Goal: Task Accomplishment & Management: Use online tool/utility

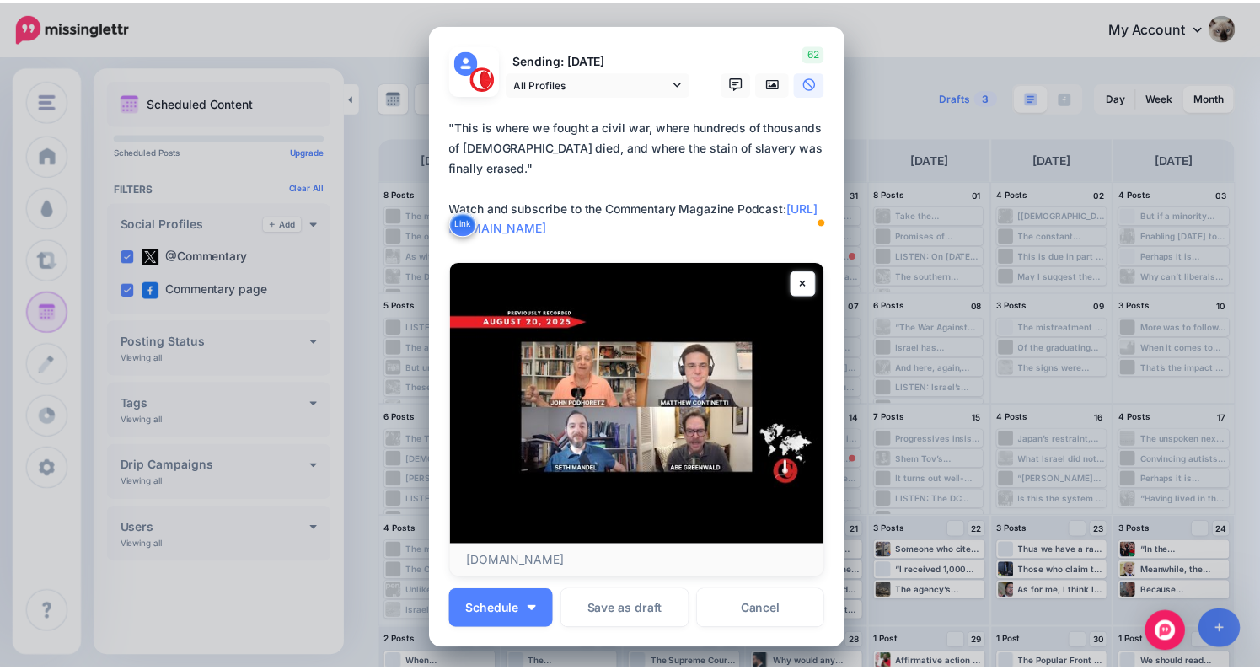
scroll to position [71, 0]
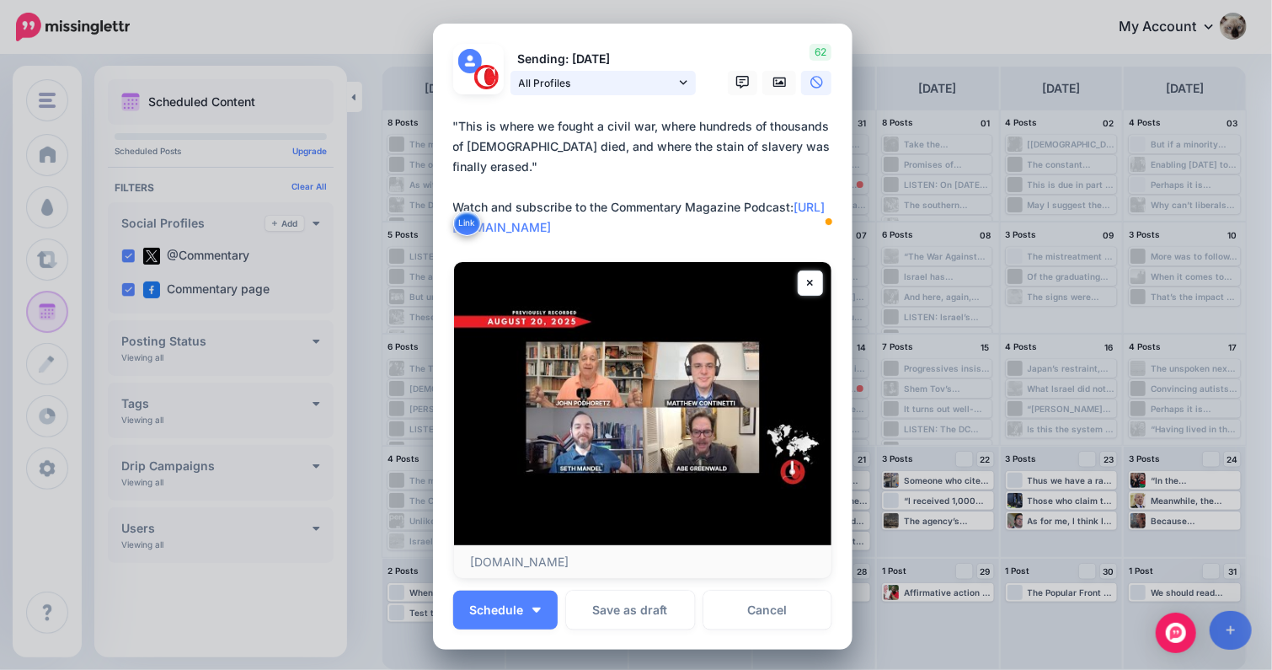
click at [573, 78] on span "All Profiles" at bounding box center [597, 83] width 157 height 18
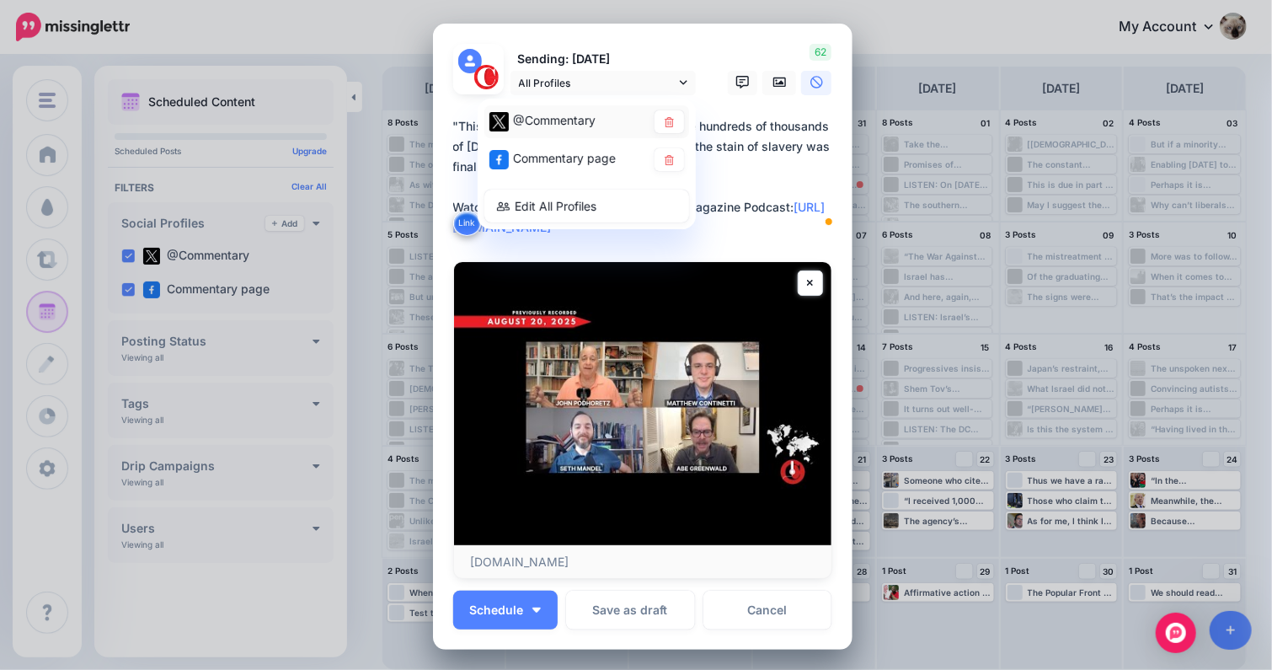
click at [536, 119] on span "@Commentary" at bounding box center [554, 120] width 83 height 14
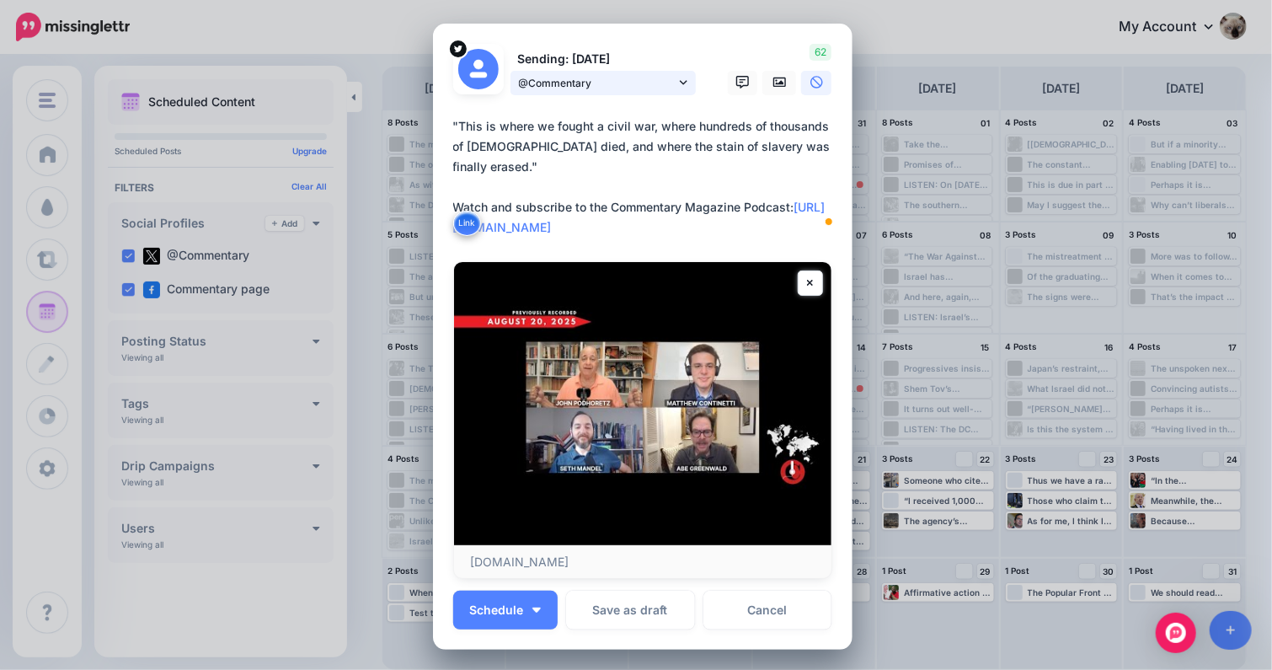
click at [603, 78] on span "@Commentary" at bounding box center [597, 83] width 157 height 18
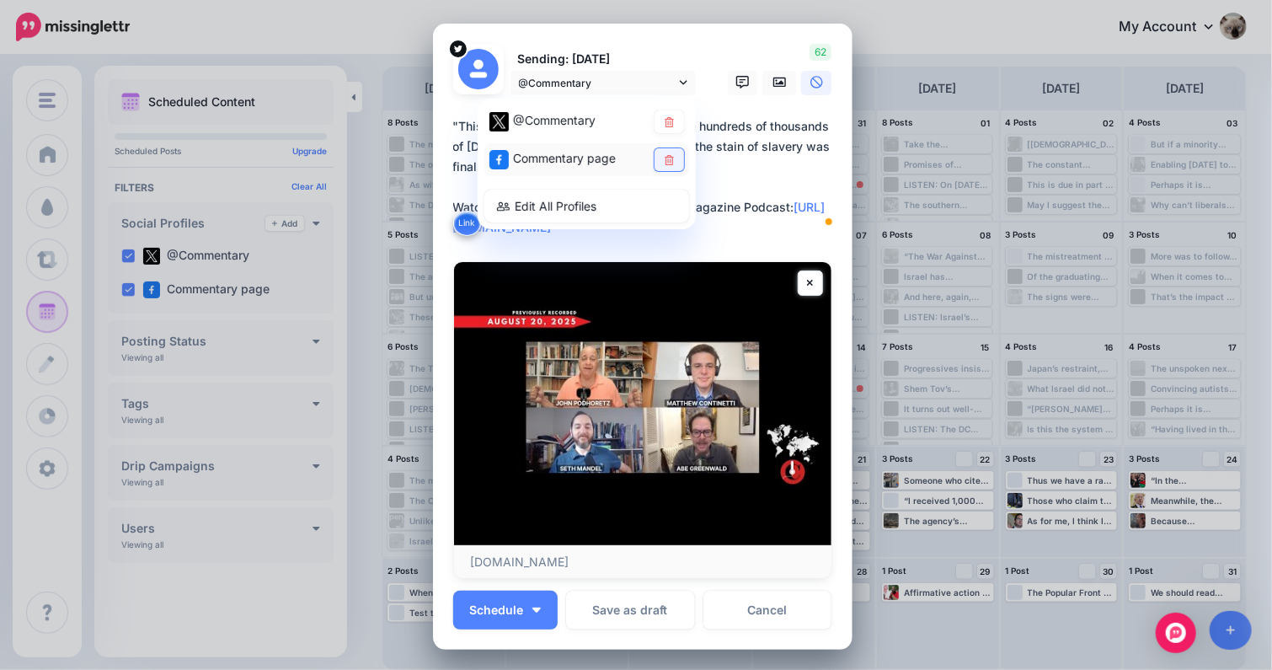
click at [655, 153] on link at bounding box center [669, 159] width 29 height 23
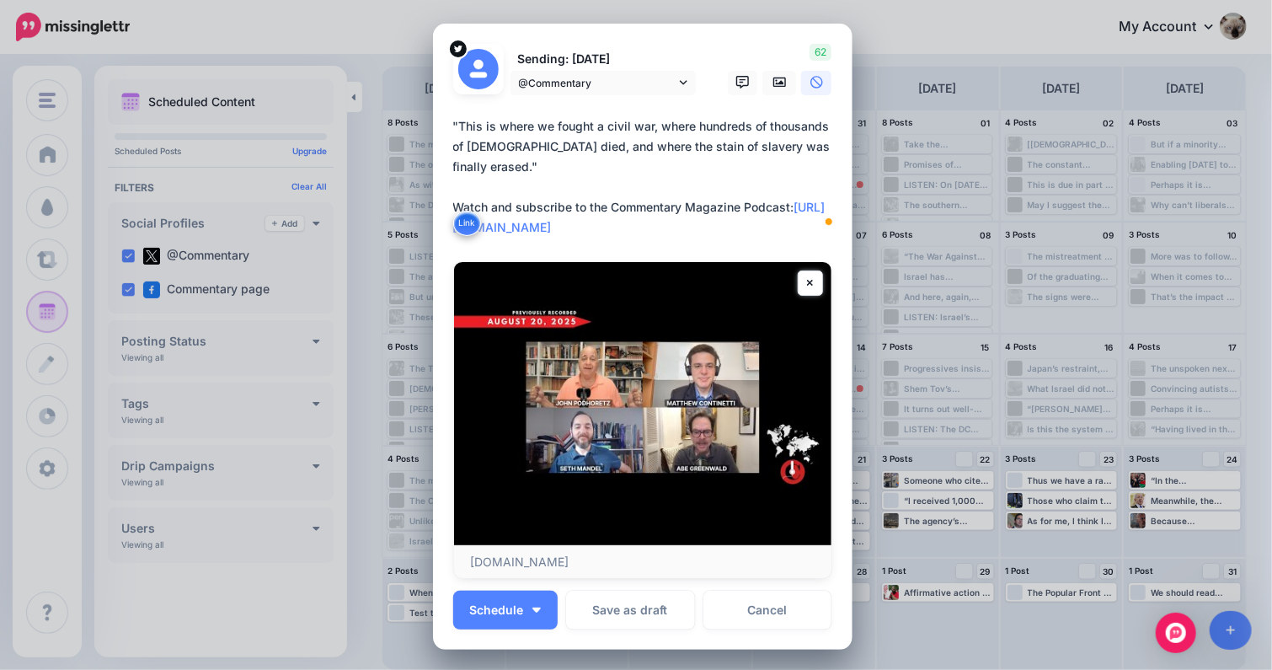
click at [583, 162] on textarea "**********" at bounding box center [647, 176] width 388 height 121
paste textarea "**********"
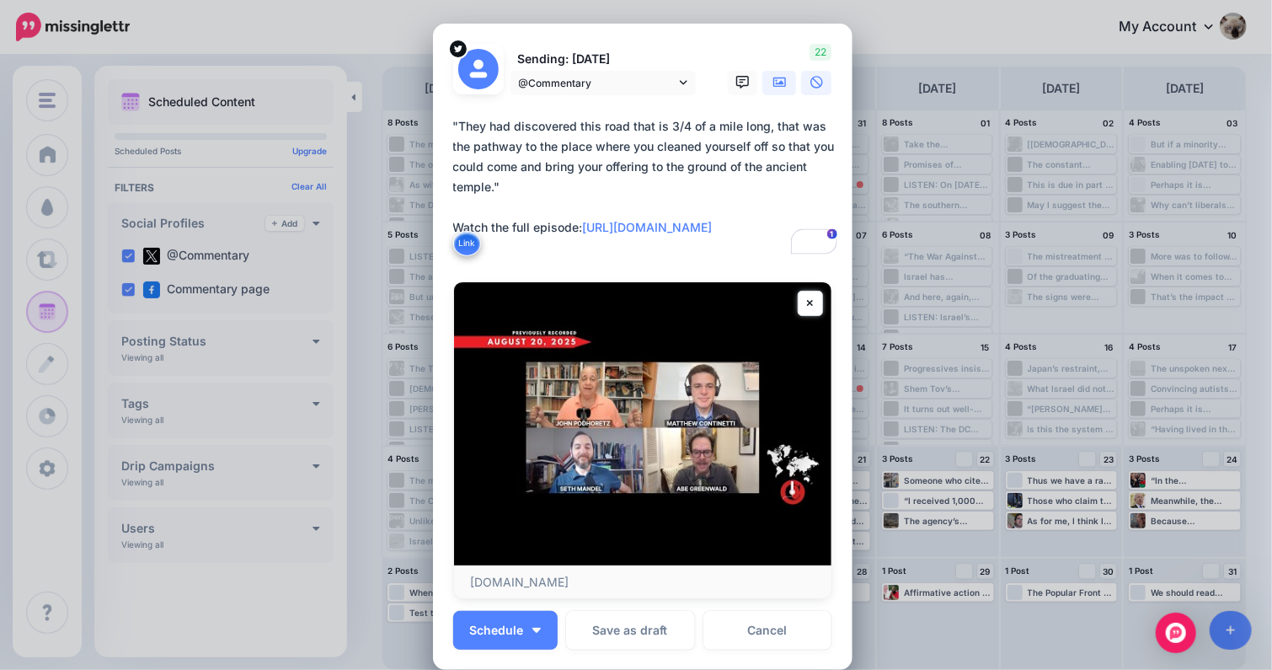
type textarea "**********"
click at [779, 80] on icon at bounding box center [780, 83] width 13 height 10
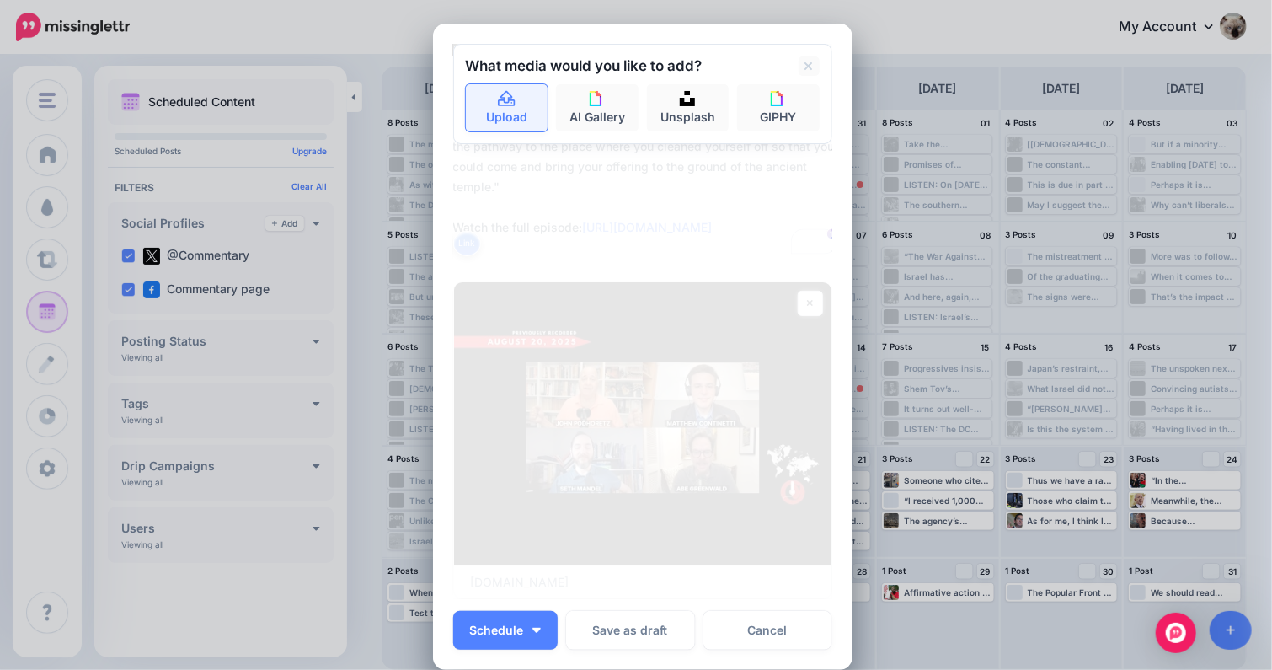
click at [504, 115] on link "Upload" at bounding box center [507, 107] width 83 height 47
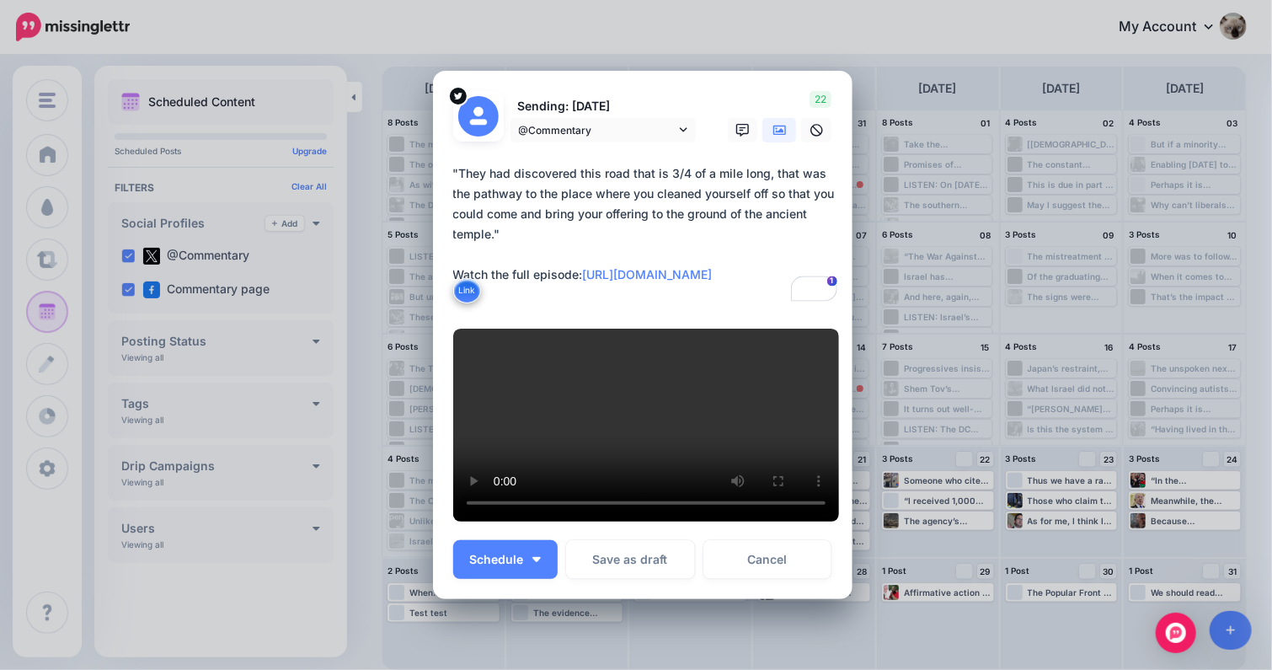
drag, startPoint x: 593, startPoint y: 284, endPoint x: 580, endPoint y: 263, distance: 25.0
click at [580, 263] on textarea "**********" at bounding box center [647, 234] width 388 height 142
click at [685, 196] on textarea "**********" at bounding box center [647, 234] width 388 height 142
click at [524, 569] on button "Schedule" at bounding box center [505, 559] width 104 height 39
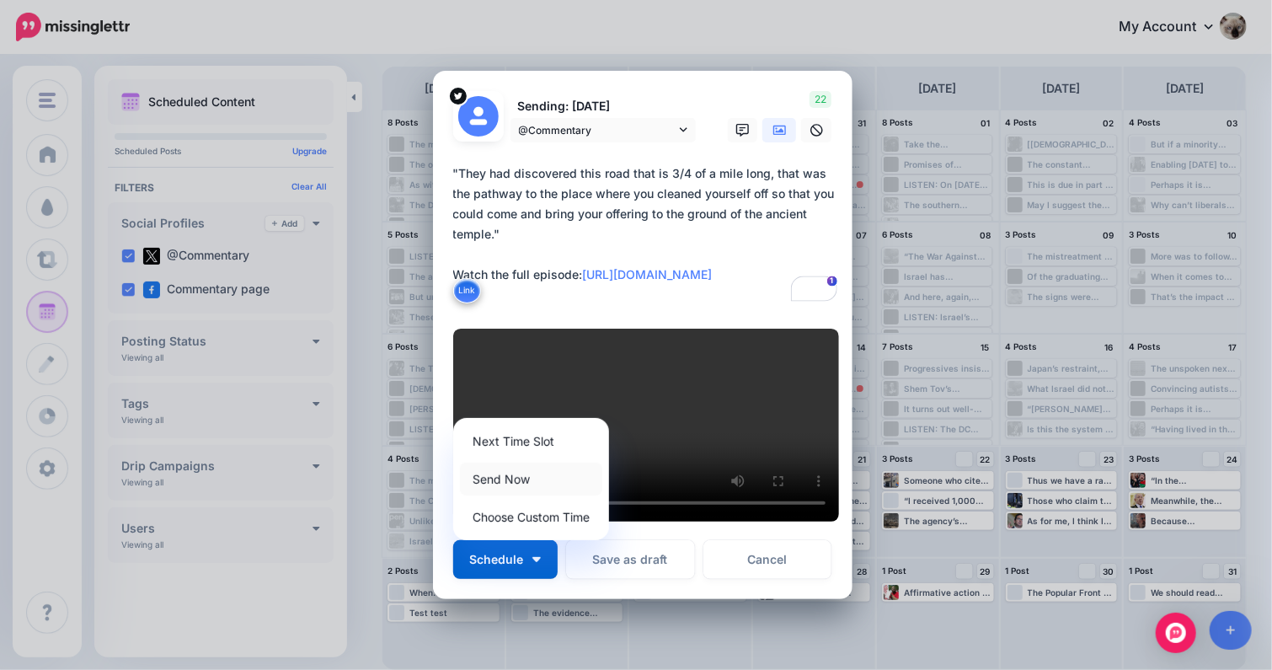
click at [529, 486] on link "Send Now" at bounding box center [531, 479] width 142 height 33
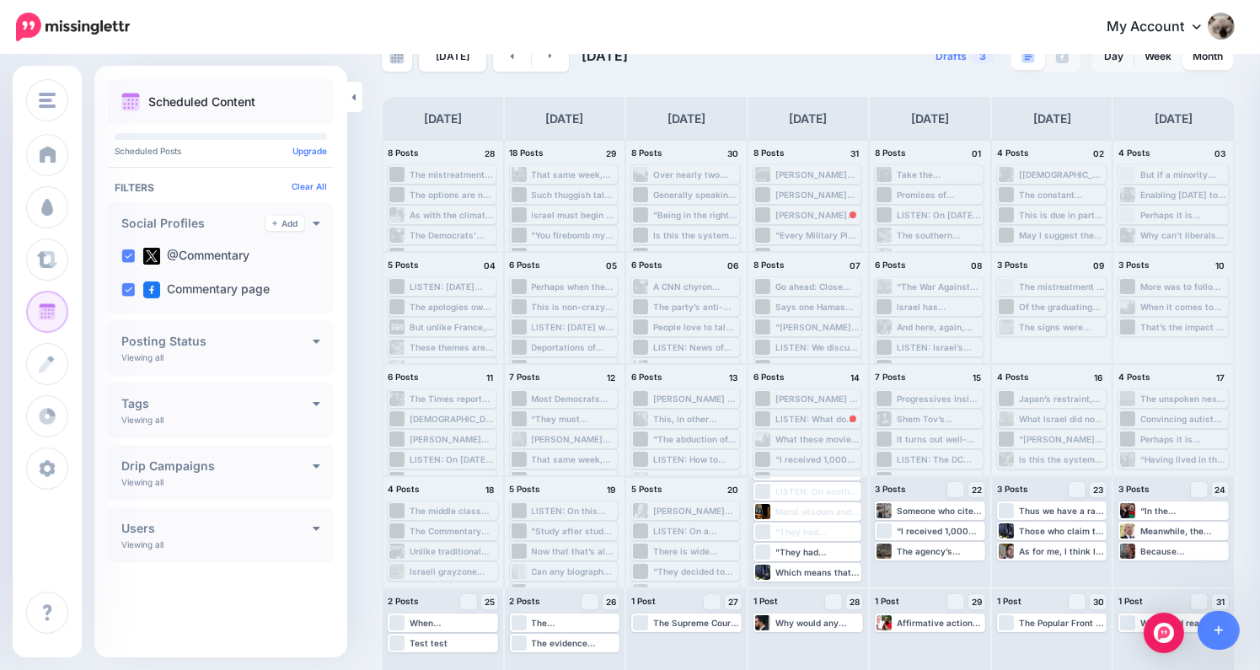
scroll to position [0, 0]
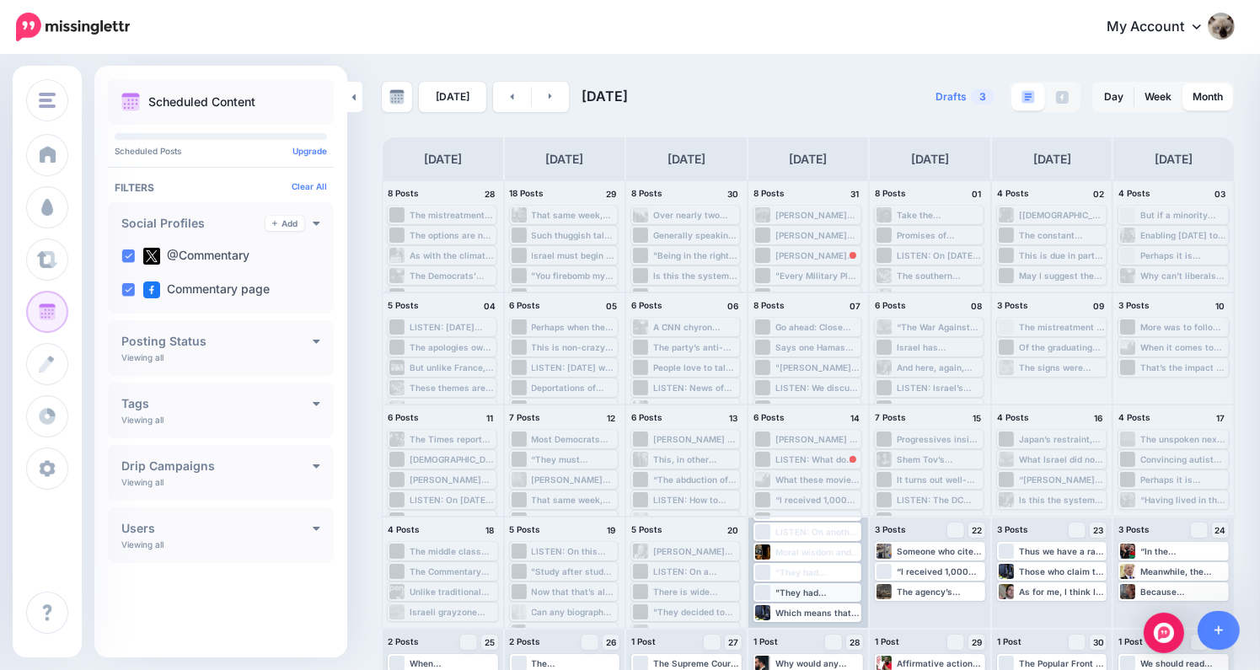
click at [814, 587] on div ""They had discovered this road that is 3/4 of a mile long, that was the pathway…" at bounding box center [817, 592] width 85 height 10
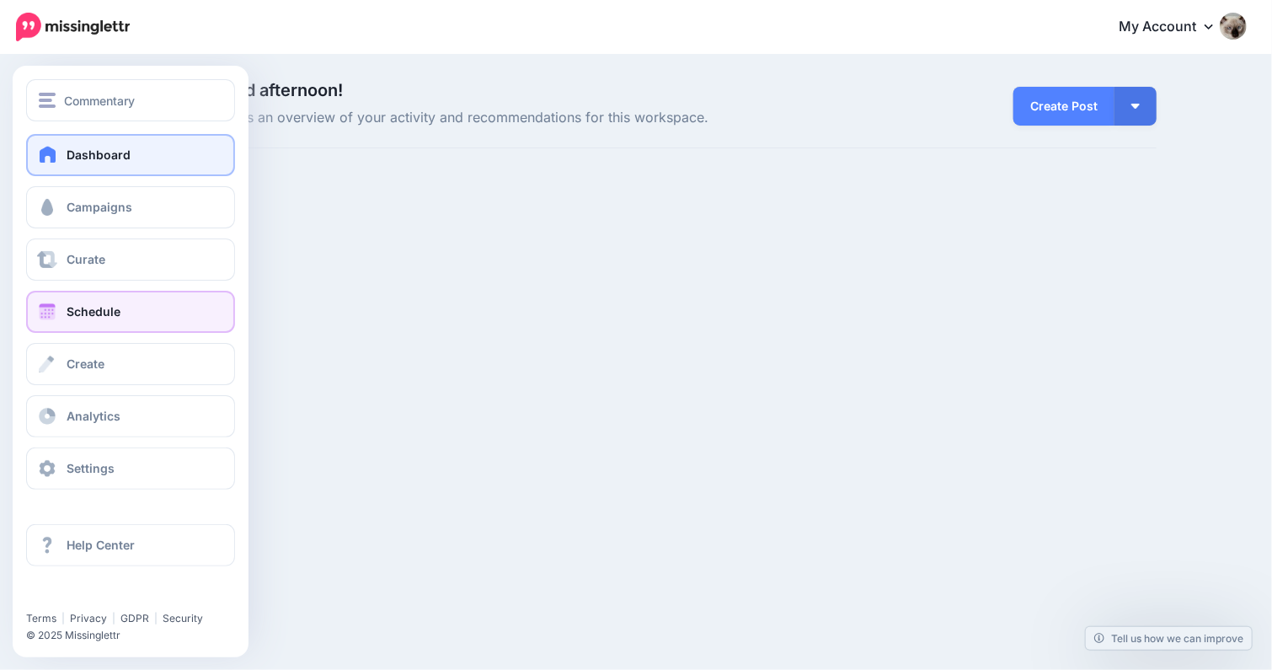
click at [124, 315] on link "Schedule" at bounding box center [130, 312] width 209 height 42
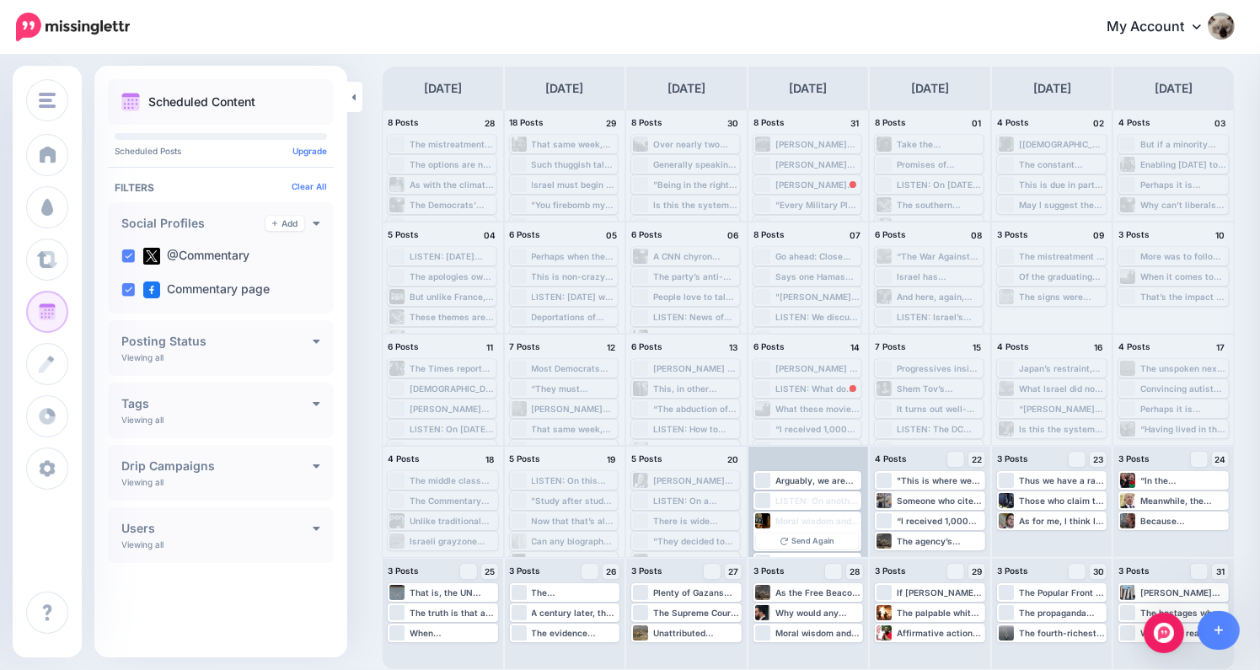
scroll to position [61, 0]
click at [803, 515] on div ""They had discovered this road that is 3/4 of a mile long, that was the pathway…" at bounding box center [807, 521] width 105 height 15
click at [782, 517] on link "Edit" at bounding box center [782, 520] width 53 height 15
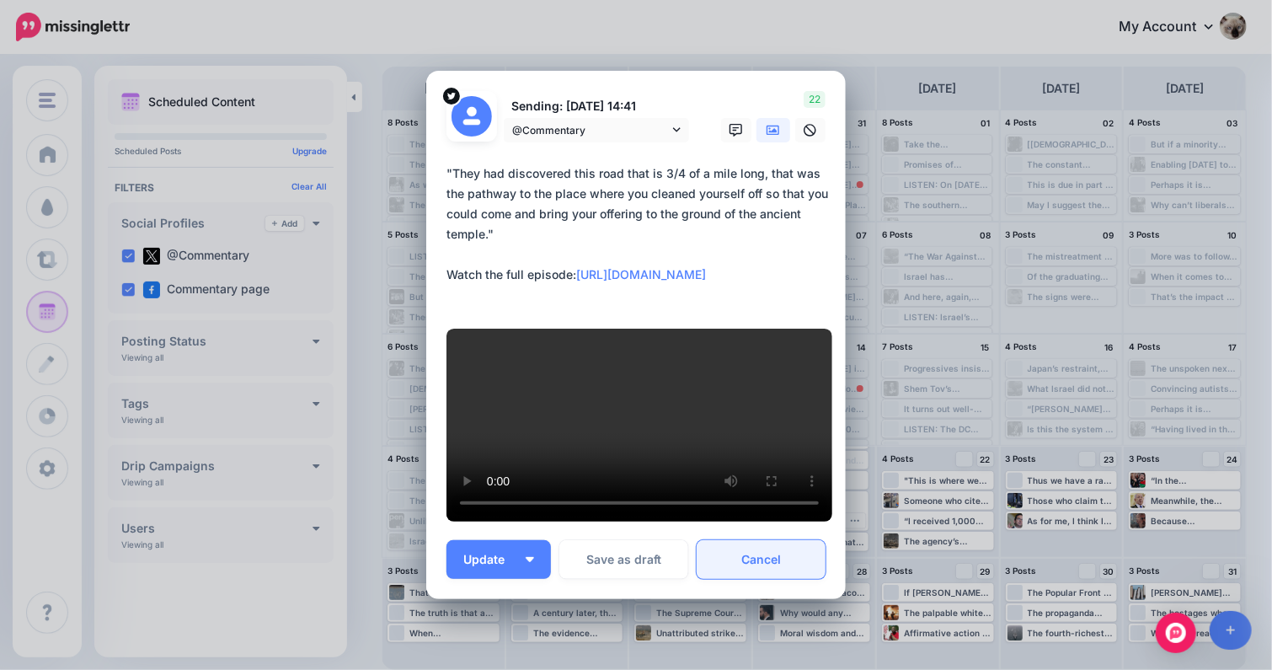
click at [768, 570] on link "Cancel" at bounding box center [761, 559] width 129 height 39
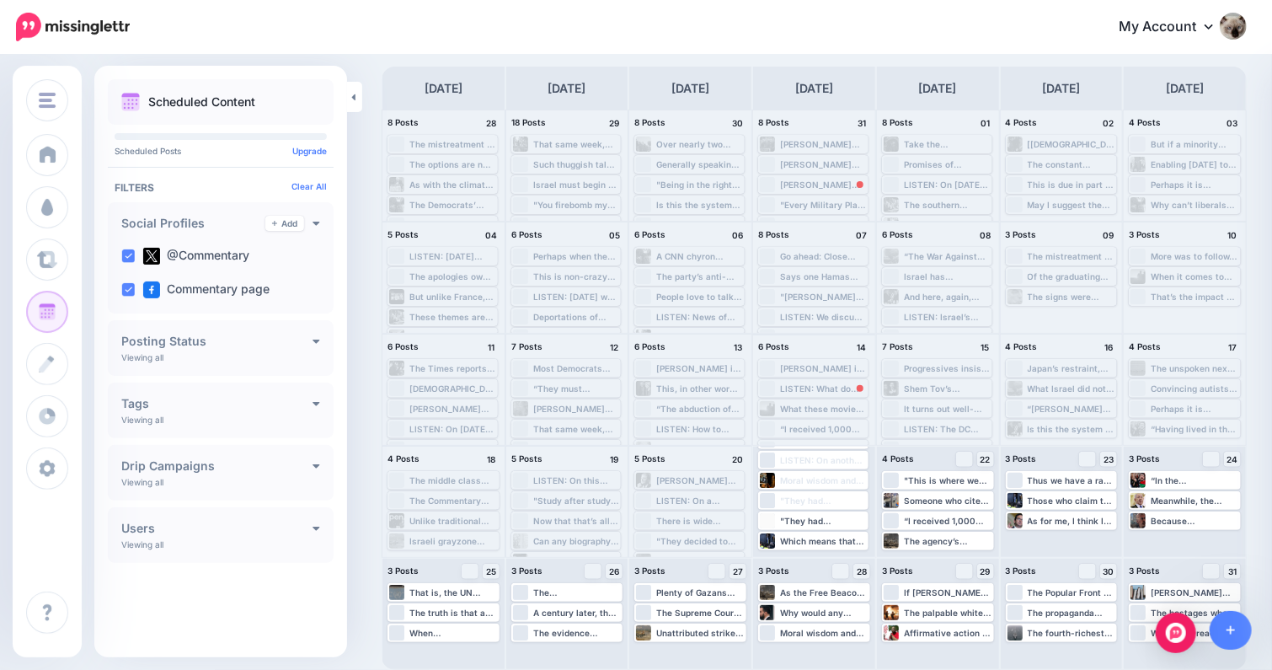
scroll to position [40, 0]
click at [824, 522] on div ""They had discovered this road that is 3/4 of a mile long, that was the pathway…" at bounding box center [817, 521] width 85 height 10
click at [806, 516] on div ""They had discovered this road that is 3/4 of a mile long, that was the pathway…" at bounding box center [817, 521] width 85 height 10
click at [827, 543] on img at bounding box center [822, 541] width 8 height 8
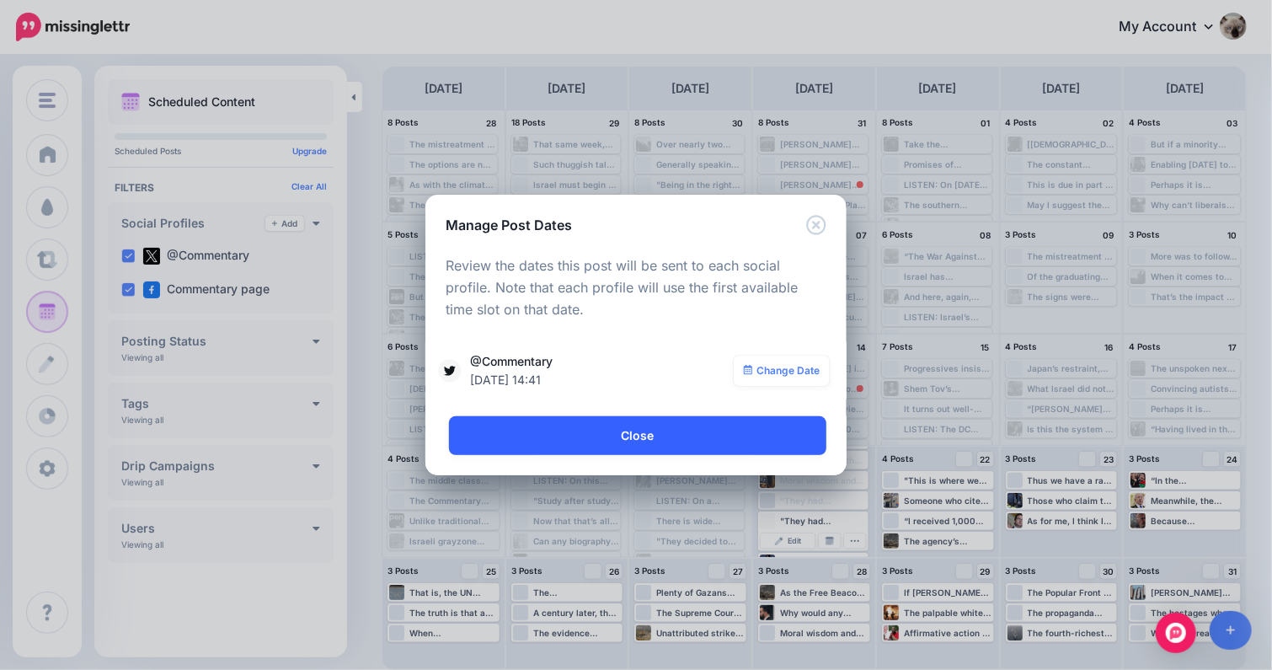
click at [718, 430] on link "Close" at bounding box center [637, 435] width 377 height 39
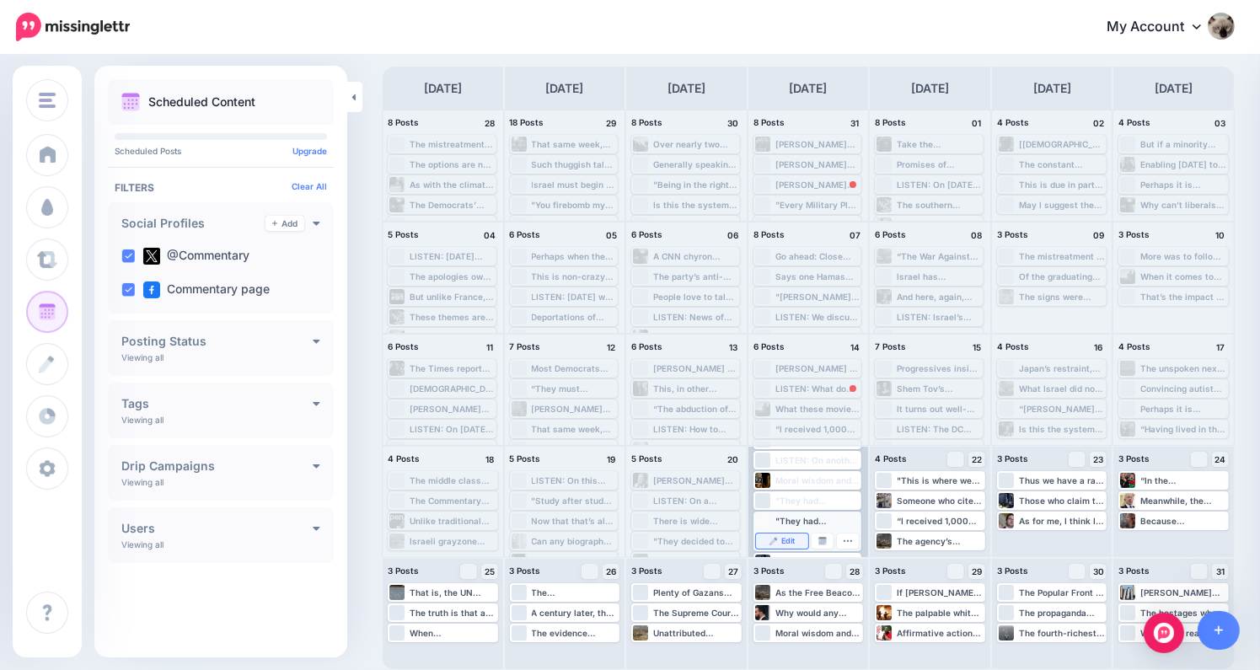
click at [781, 535] on link "Edit" at bounding box center [782, 540] width 53 height 15
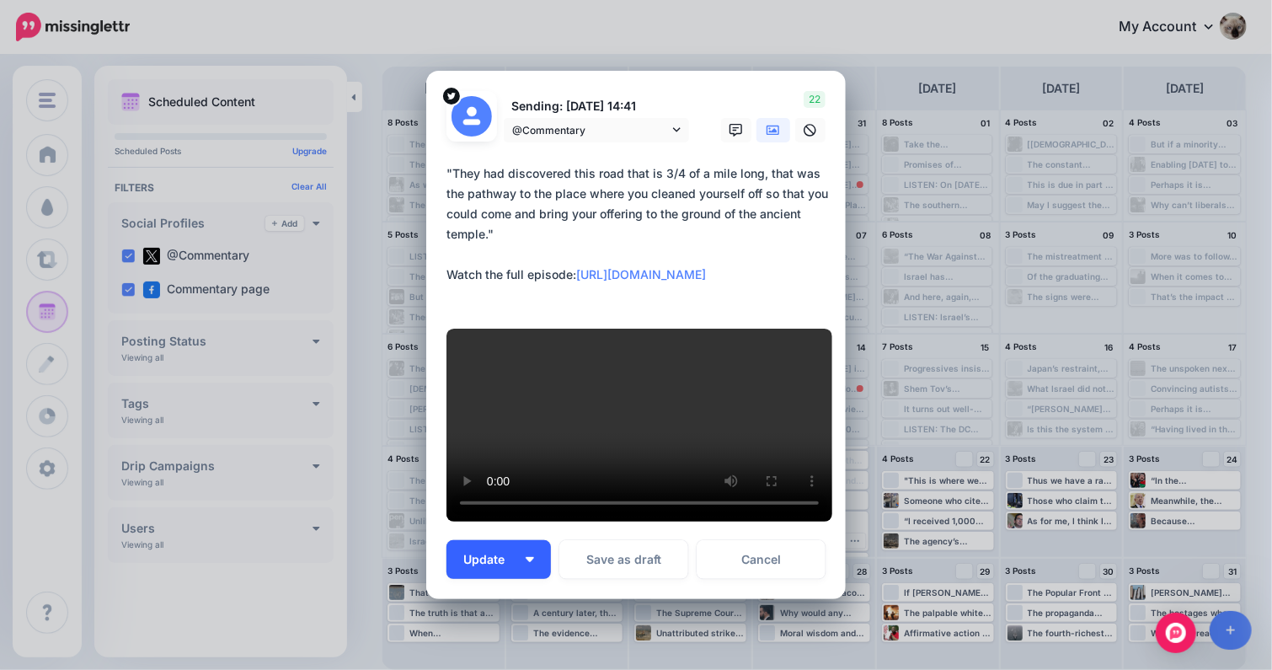
click at [494, 563] on span "Update" at bounding box center [490, 560] width 54 height 12
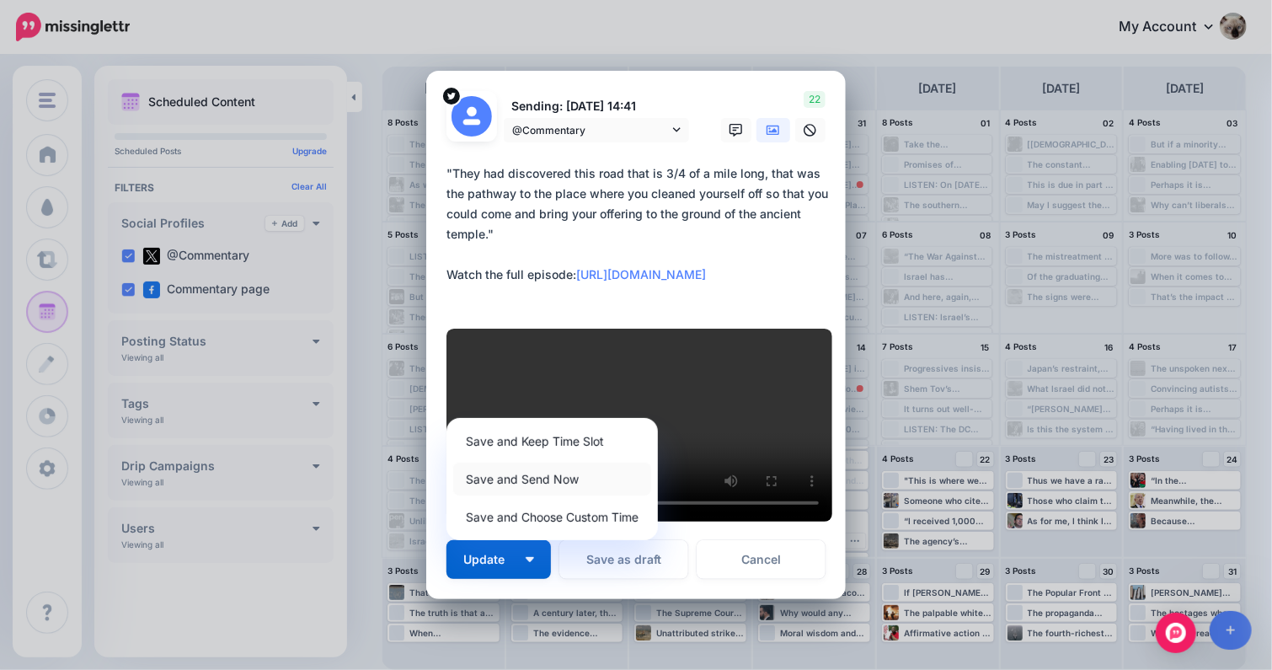
click at [529, 488] on link "Save and Send Now" at bounding box center [552, 479] width 198 height 33
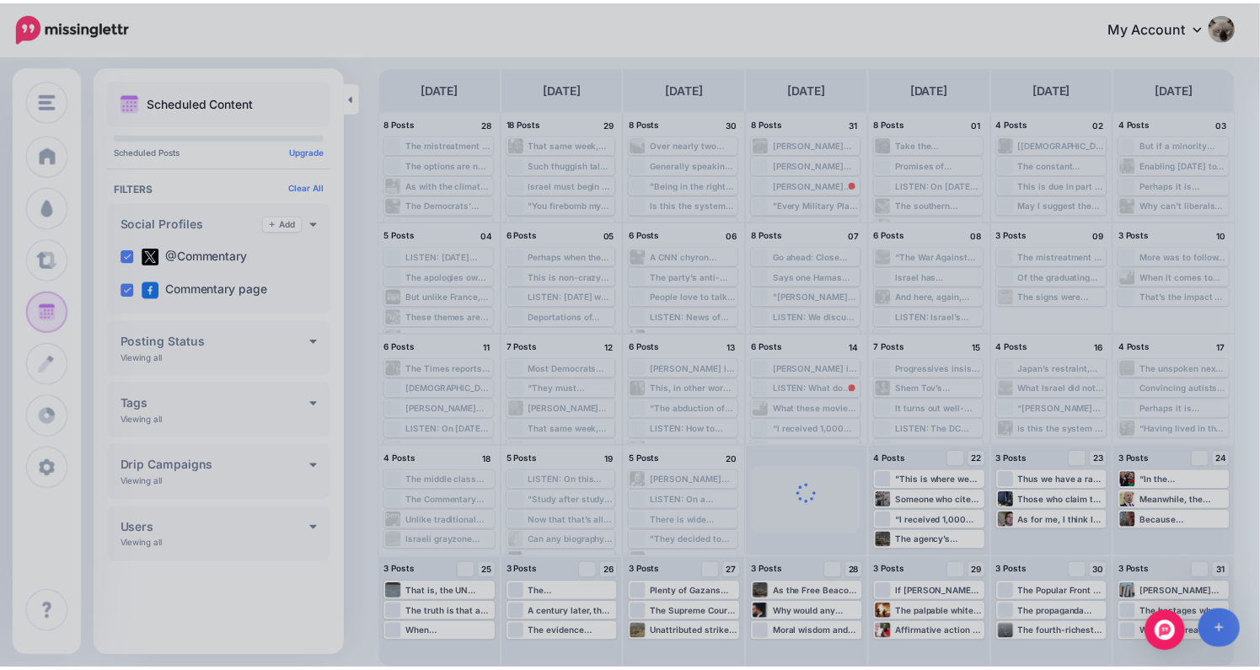
scroll to position [3, 0]
